Goal: Check status: Check status

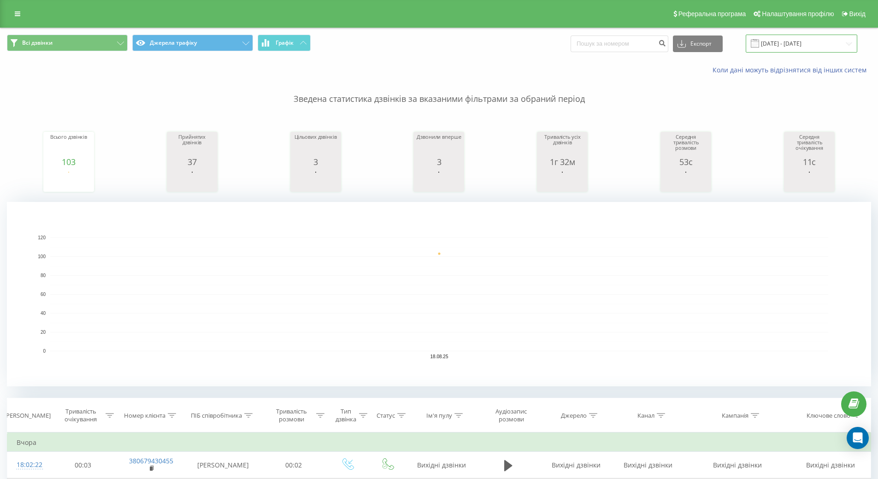
click at [769, 45] on input "[DATE] - [DATE]" at bounding box center [802, 44] width 112 height 18
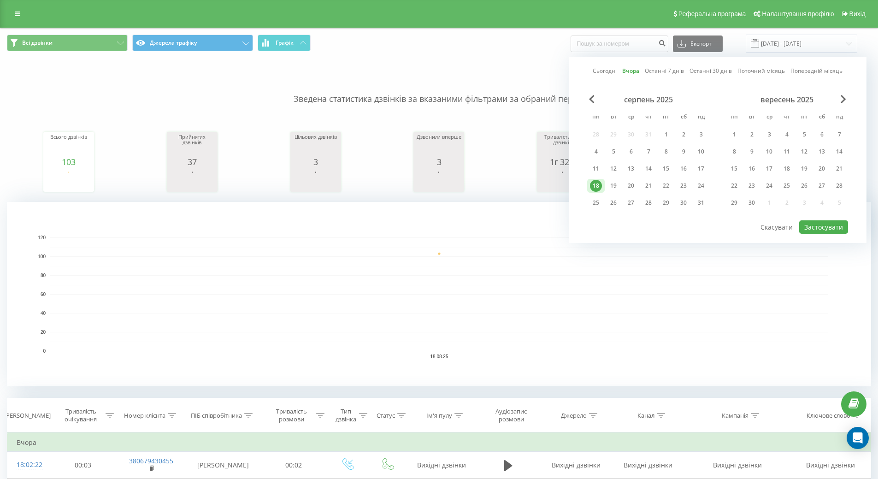
click at [602, 75] on link "Сьогодні" at bounding box center [605, 70] width 24 height 9
click at [814, 229] on button "Застосувати" at bounding box center [824, 226] width 49 height 13
type input "[DATE] - [DATE]"
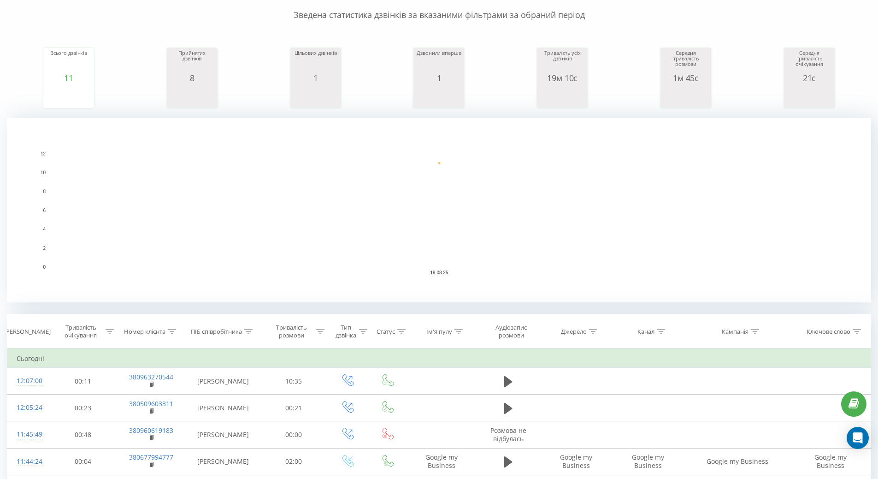
scroll to position [184, 0]
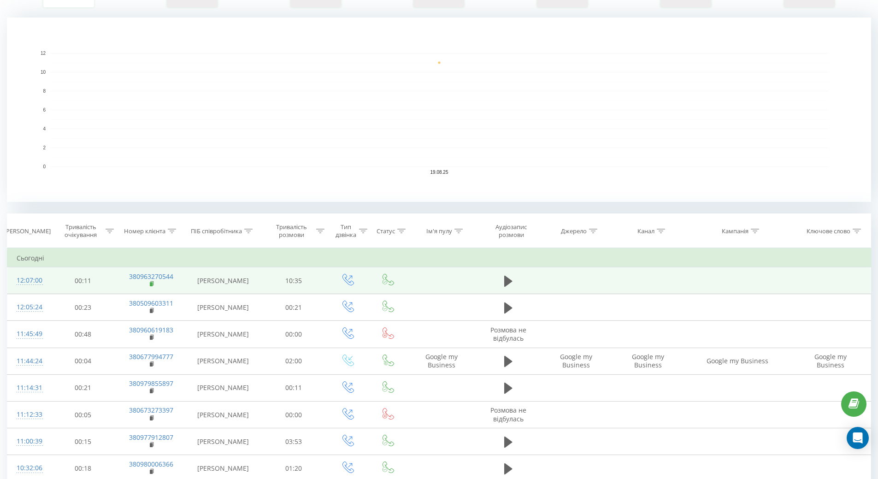
click at [151, 285] on rect at bounding box center [151, 284] width 3 height 4
click at [153, 286] on icon at bounding box center [152, 284] width 5 height 6
